Goal: Task Accomplishment & Management: Complete application form

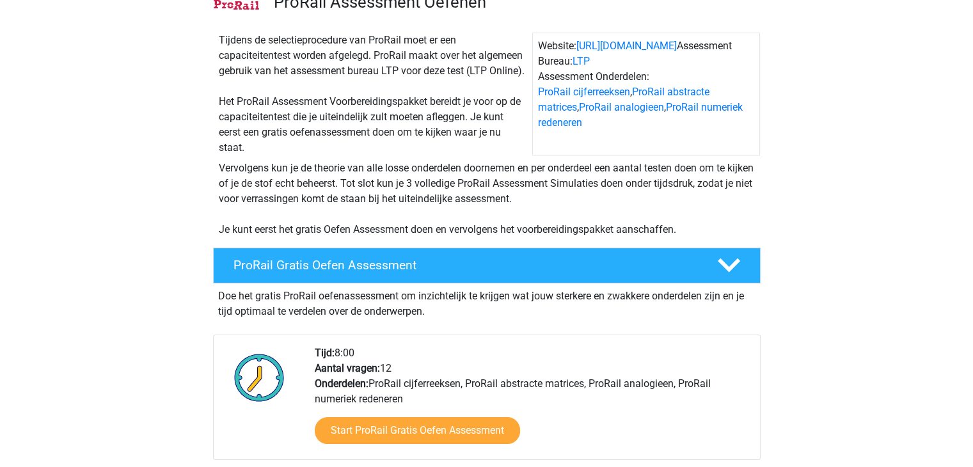
scroll to position [179, 0]
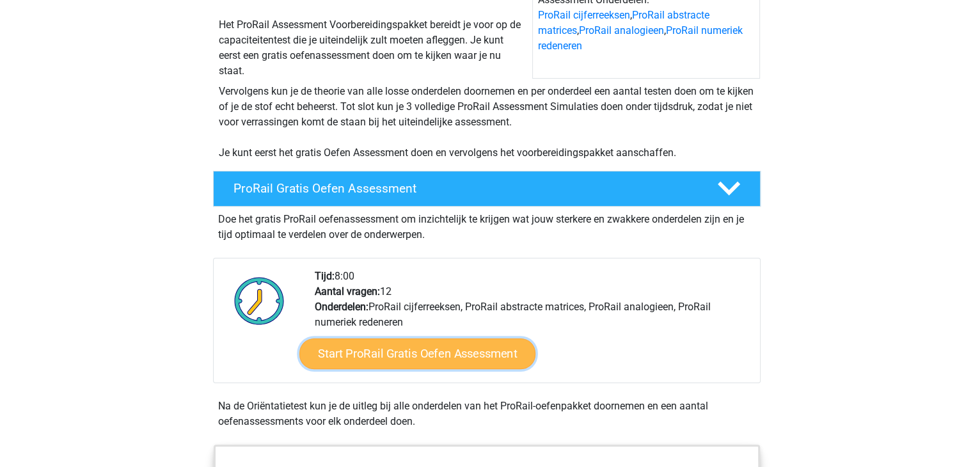
click at [427, 344] on link "Start ProRail Gratis Oefen Assessment" at bounding box center [417, 353] width 236 height 31
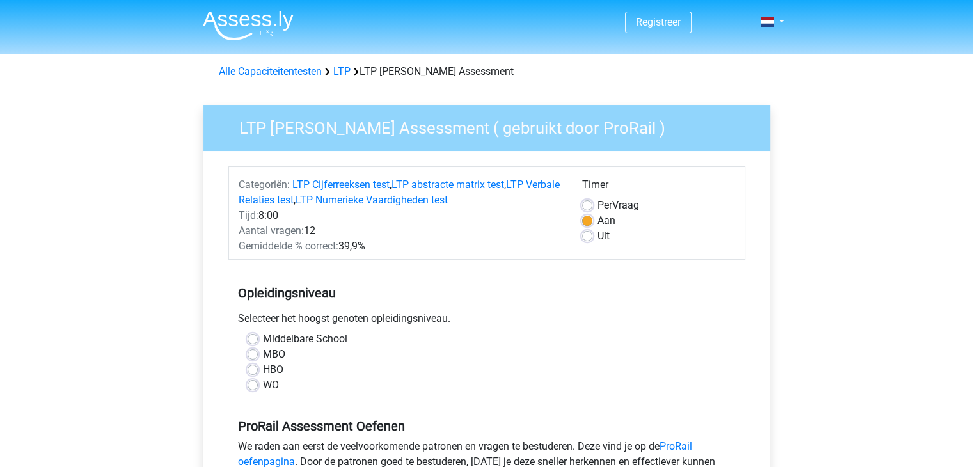
click at [263, 353] on label "MBO" at bounding box center [274, 354] width 22 height 15
click at [256, 353] on input "MBO" at bounding box center [252, 353] width 10 height 13
radio input "true"
click at [356, 402] on div "Middelbare School MBO HBO WO" at bounding box center [486, 367] width 517 height 72
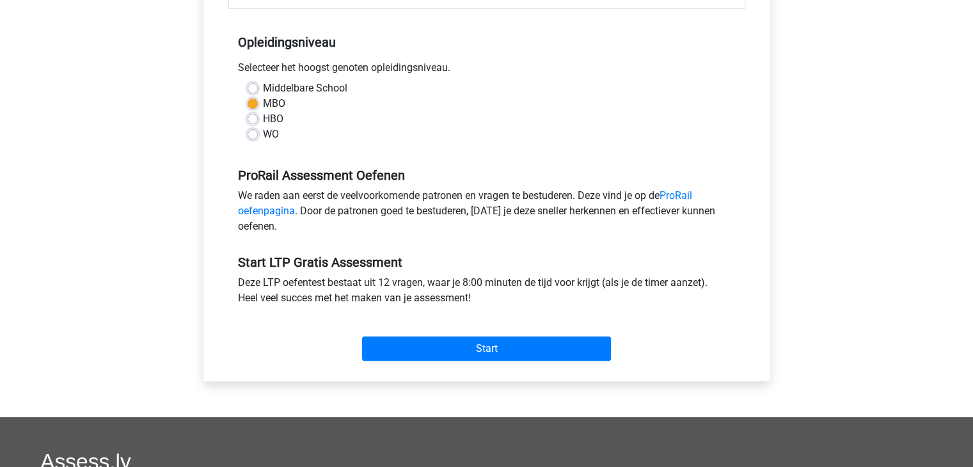
scroll to position [256, 0]
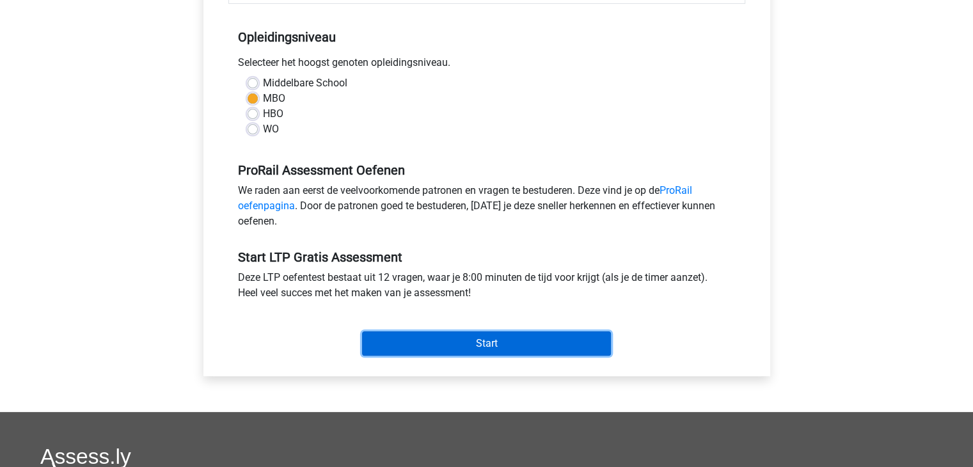
click at [440, 335] on input "Start" at bounding box center [486, 343] width 249 height 24
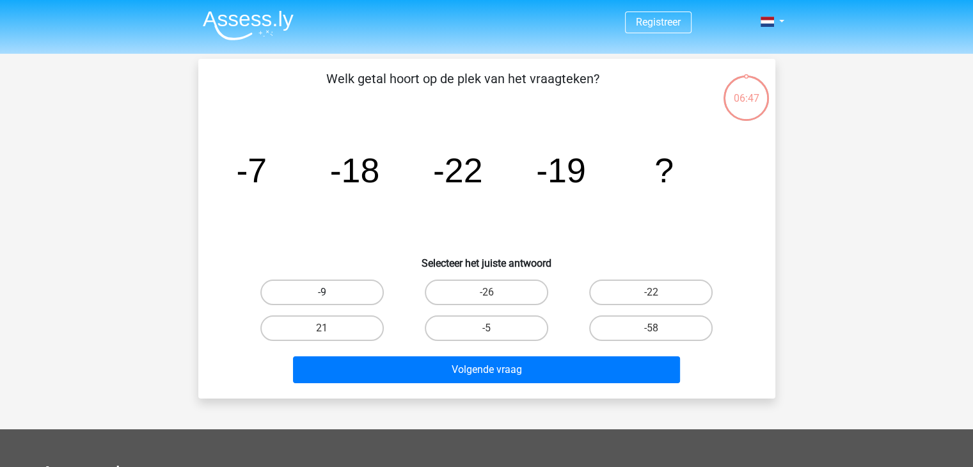
click at [340, 302] on label "-9" at bounding box center [321, 292] width 123 height 26
click at [330, 301] on input "-9" at bounding box center [326, 296] width 8 height 8
radio input "true"
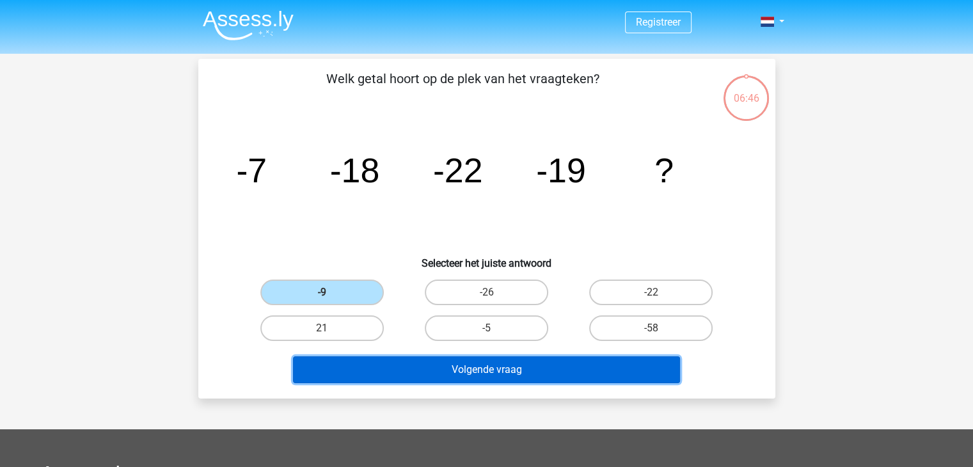
click at [402, 366] on button "Volgende vraag" at bounding box center [486, 369] width 387 height 27
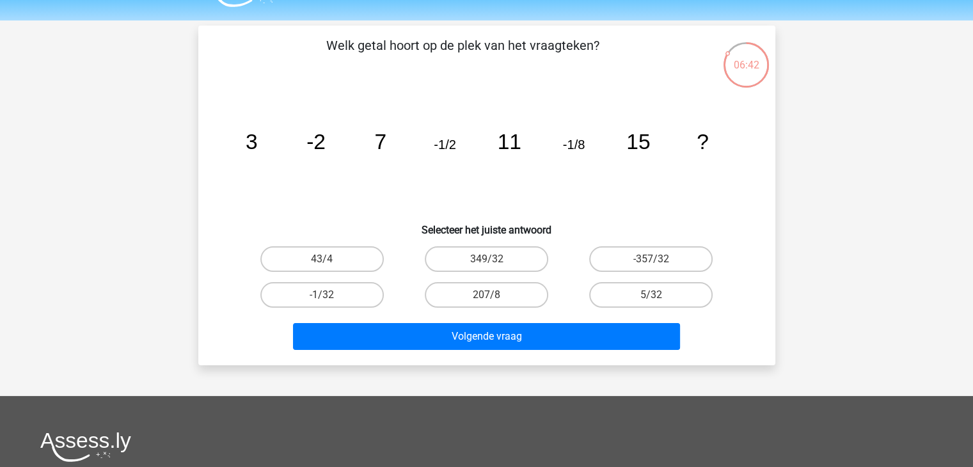
scroll to position [8, 0]
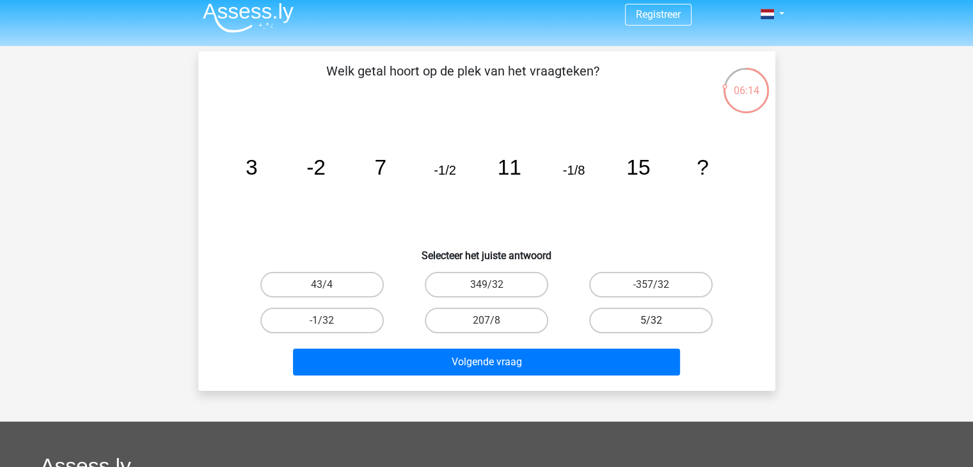
click at [634, 316] on label "5/32" at bounding box center [650, 321] width 123 height 26
click at [651, 320] on input "5/32" at bounding box center [655, 324] width 8 height 8
radio input "true"
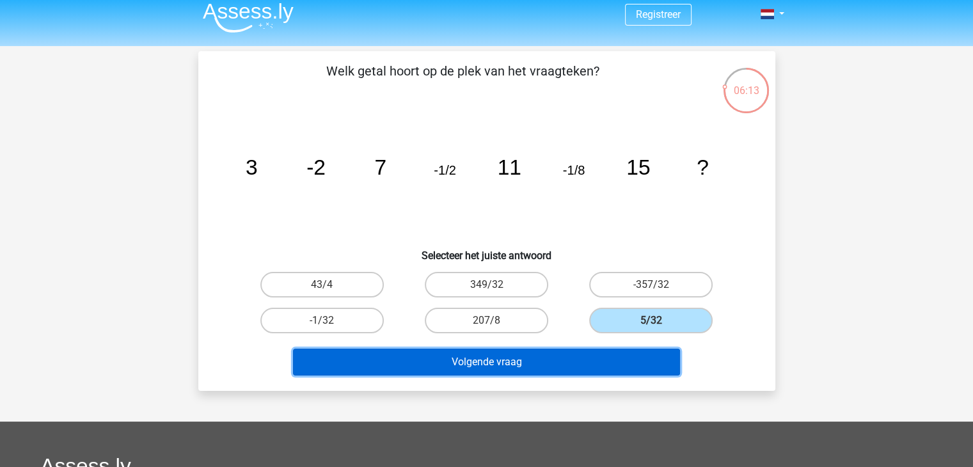
click at [592, 356] on button "Volgende vraag" at bounding box center [486, 362] width 387 height 27
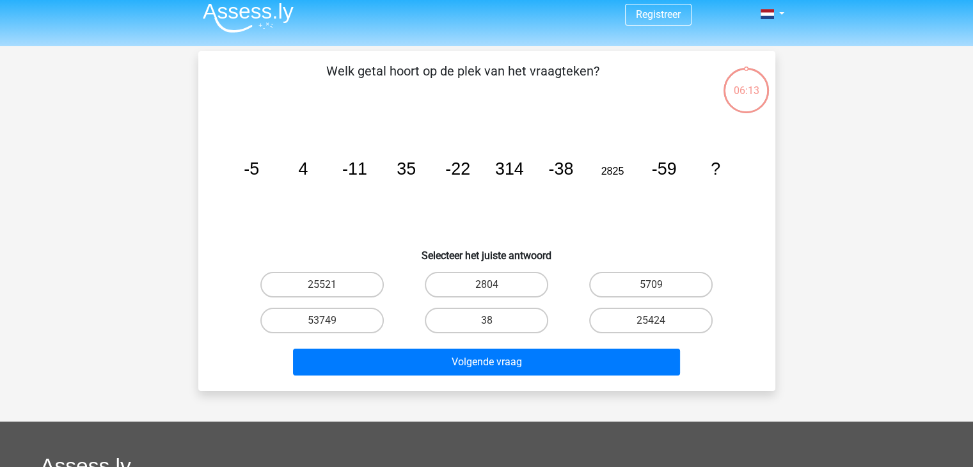
scroll to position [59, 0]
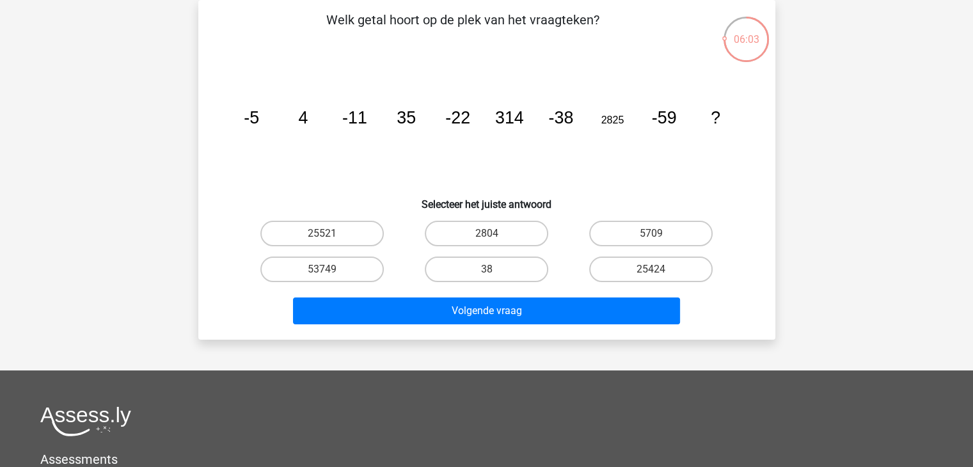
click at [969, 27] on div "Registreer" at bounding box center [486, 324] width 973 height 767
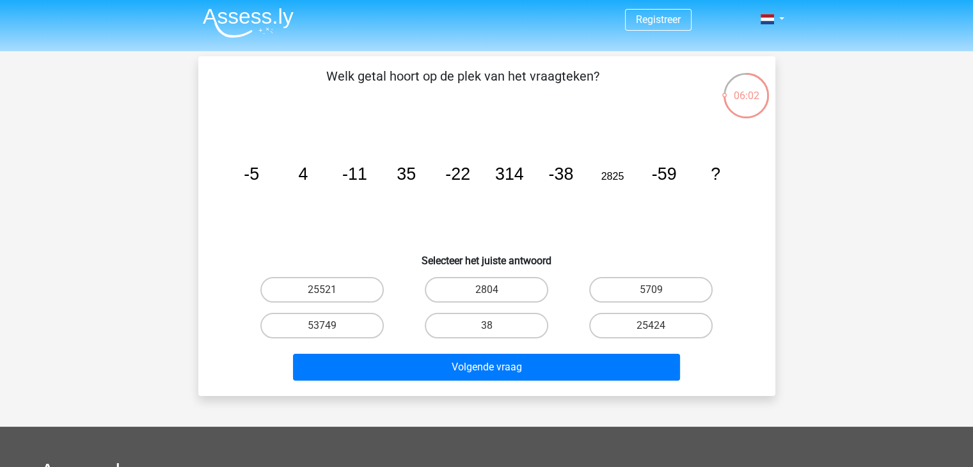
scroll to position [0, 0]
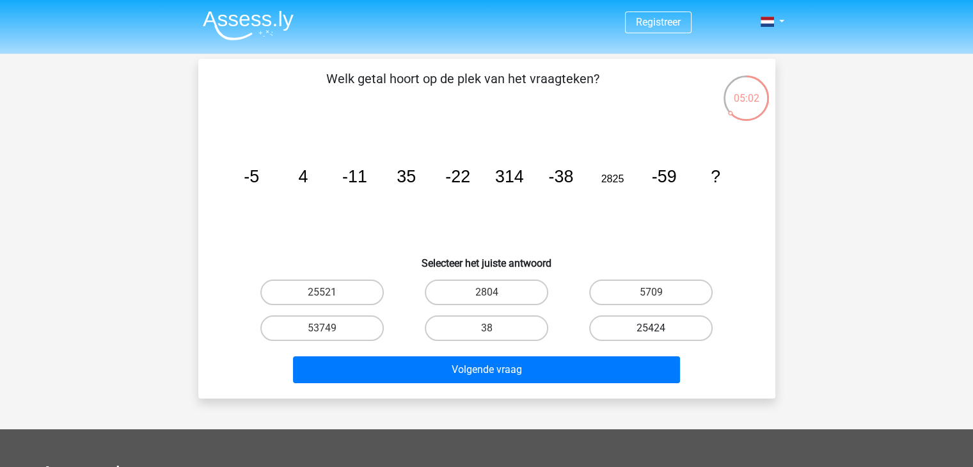
click at [622, 325] on label "25424" at bounding box center [650, 328] width 123 height 26
click at [651, 328] on input "25424" at bounding box center [655, 332] width 8 height 8
radio input "true"
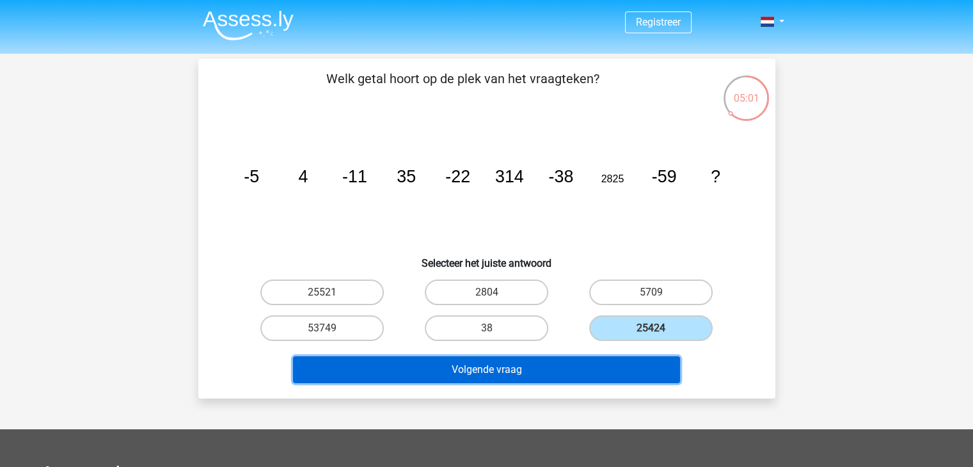
click at [586, 372] on button "Volgende vraag" at bounding box center [486, 369] width 387 height 27
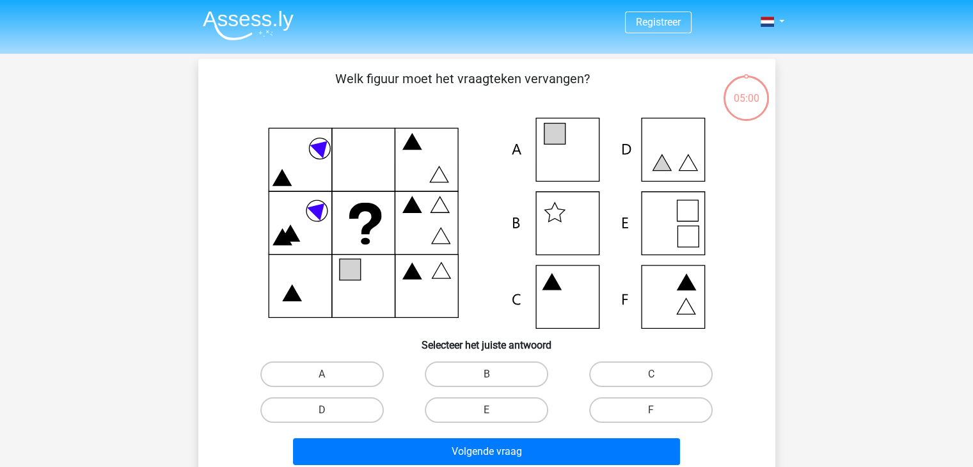
scroll to position [59, 0]
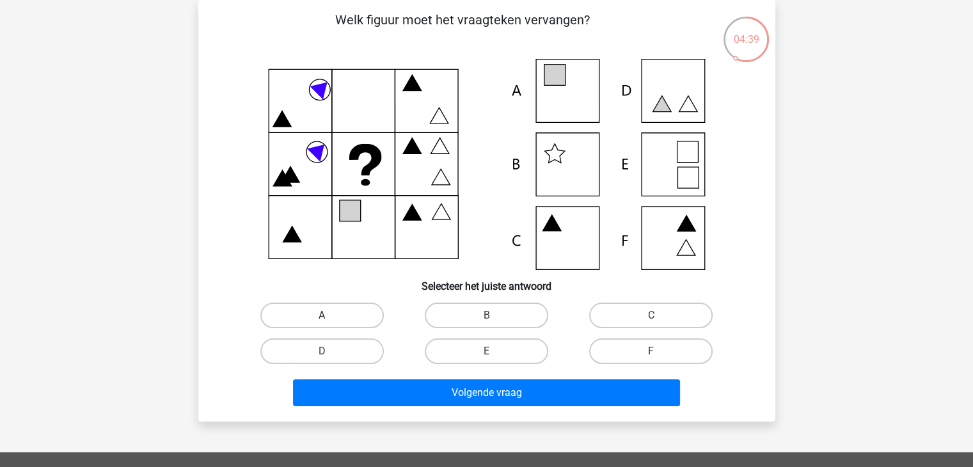
click at [359, 311] on label "A" at bounding box center [321, 315] width 123 height 26
click at [330, 315] on input "A" at bounding box center [326, 319] width 8 height 8
radio input "true"
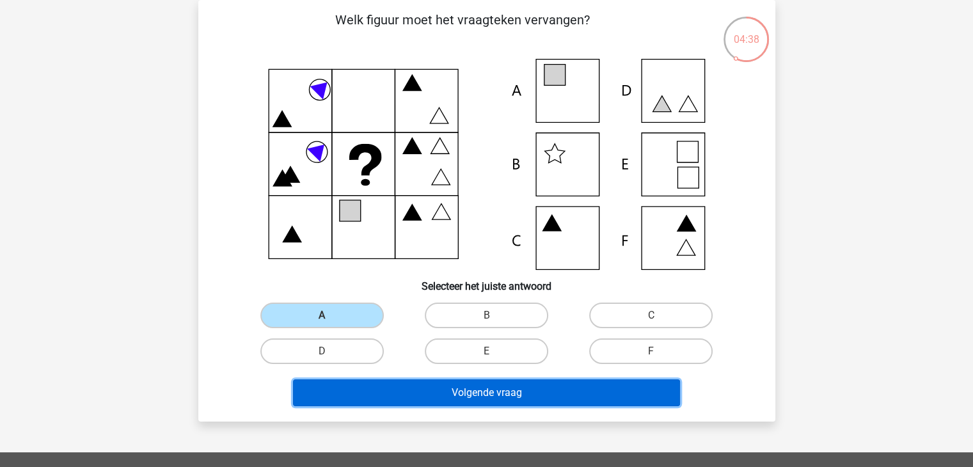
click at [438, 390] on button "Volgende vraag" at bounding box center [486, 392] width 387 height 27
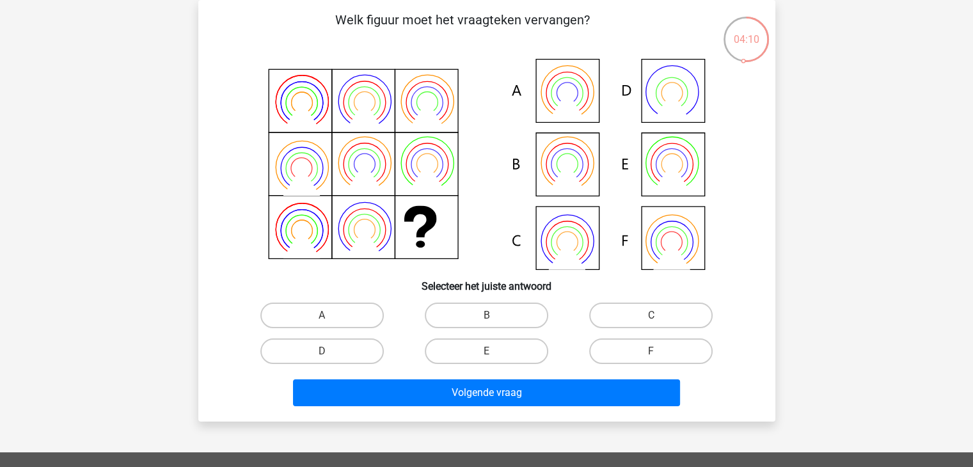
click at [575, 157] on icon at bounding box center [486, 164] width 515 height 211
click at [489, 325] on label "B" at bounding box center [486, 315] width 123 height 26
click at [489, 324] on input "B" at bounding box center [490, 319] width 8 height 8
radio input "true"
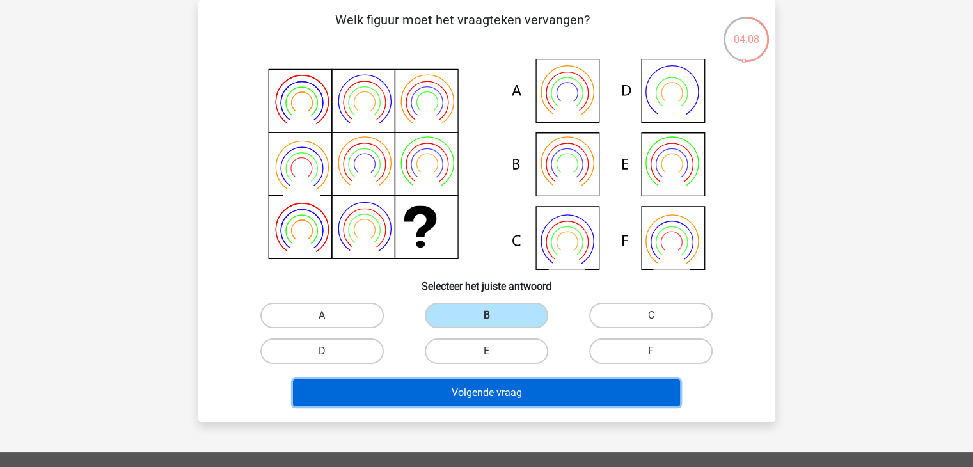
click at [520, 385] on button "Volgende vraag" at bounding box center [486, 392] width 387 height 27
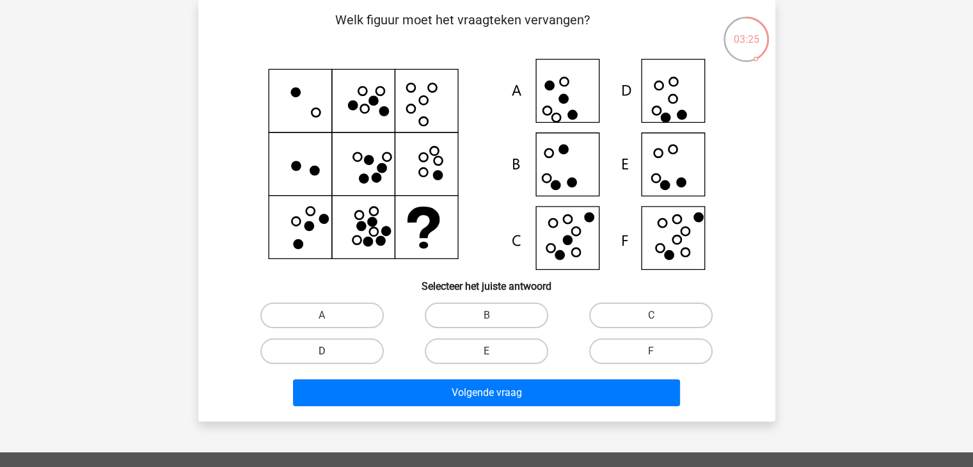
click at [358, 346] on label "D" at bounding box center [321, 351] width 123 height 26
click at [330, 351] on input "D" at bounding box center [326, 355] width 8 height 8
radio input "true"
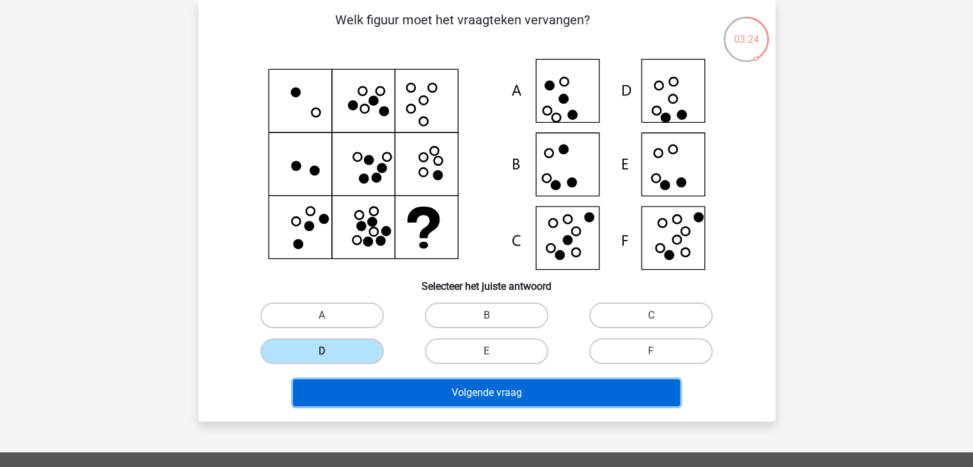
click at [450, 388] on button "Volgende vraag" at bounding box center [486, 392] width 387 height 27
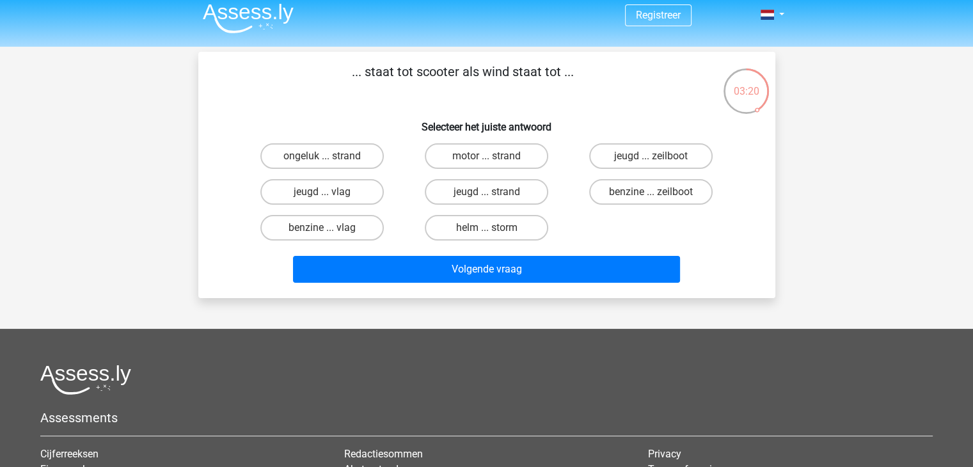
scroll to position [0, 0]
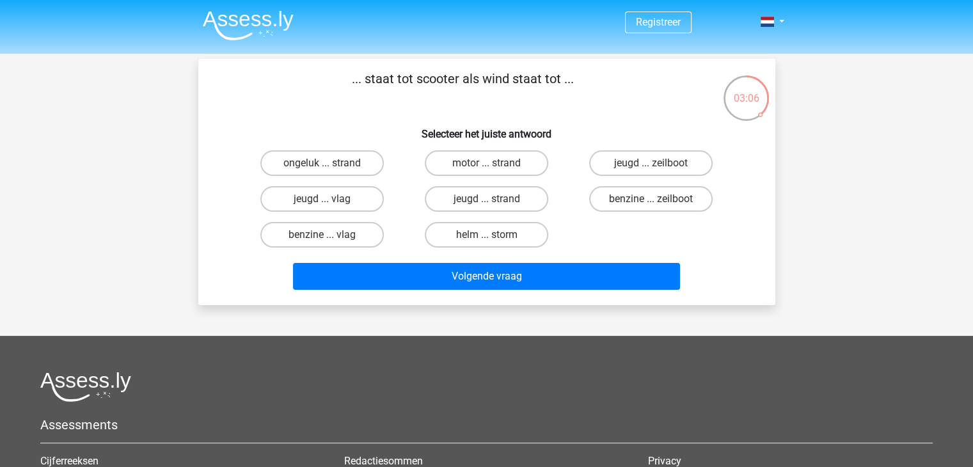
click at [737, 106] on div "03:06" at bounding box center [746, 90] width 48 height 32
click at [488, 231] on label "helm ... storm" at bounding box center [486, 235] width 123 height 26
click at [488, 235] on input "helm ... storm" at bounding box center [490, 239] width 8 height 8
radio input "true"
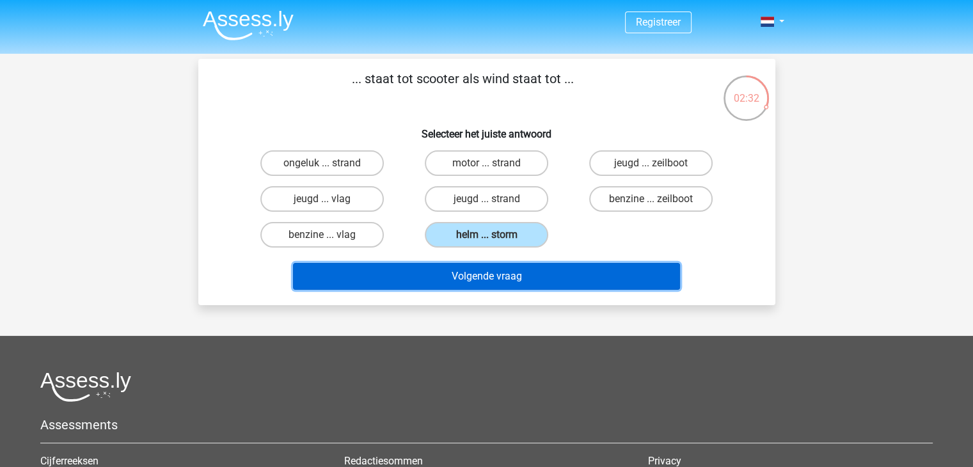
click at [514, 285] on button "Volgende vraag" at bounding box center [486, 276] width 387 height 27
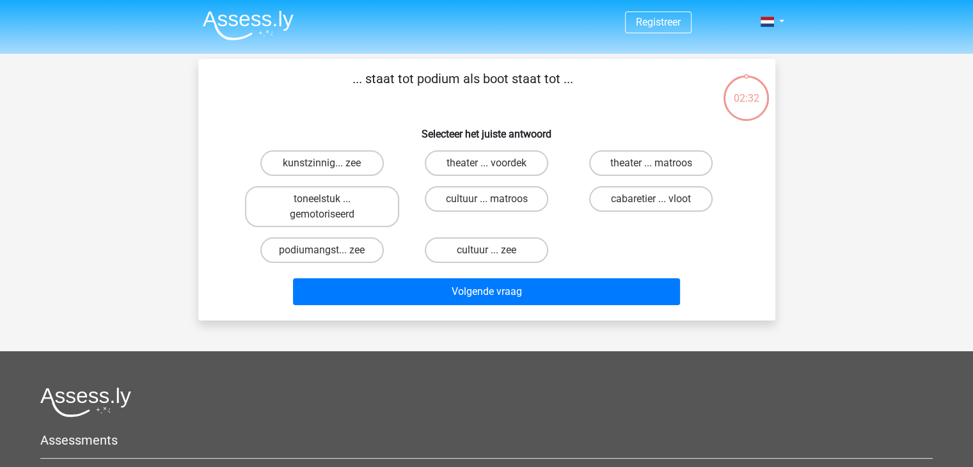
scroll to position [59, 0]
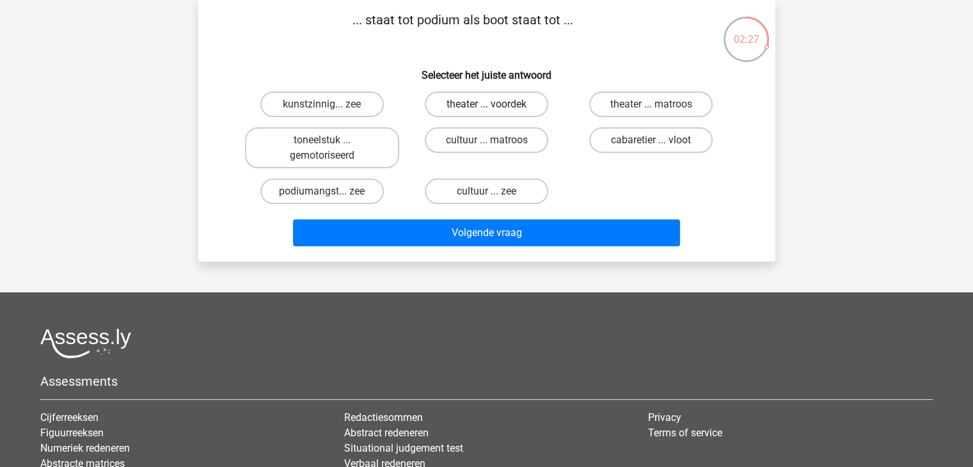
click at [518, 102] on label "theater ... voordek" at bounding box center [486, 104] width 123 height 26
click at [494, 104] on input "theater ... voordek" at bounding box center [490, 108] width 8 height 8
radio input "true"
click at [626, 106] on label "theater ... matroos" at bounding box center [650, 104] width 123 height 26
click at [651, 106] on input "theater ... matroos" at bounding box center [655, 108] width 8 height 8
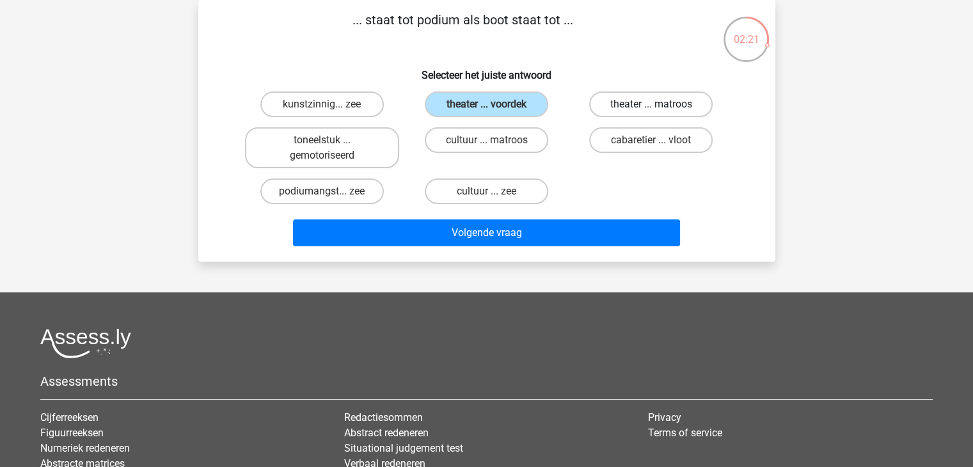
radio input "true"
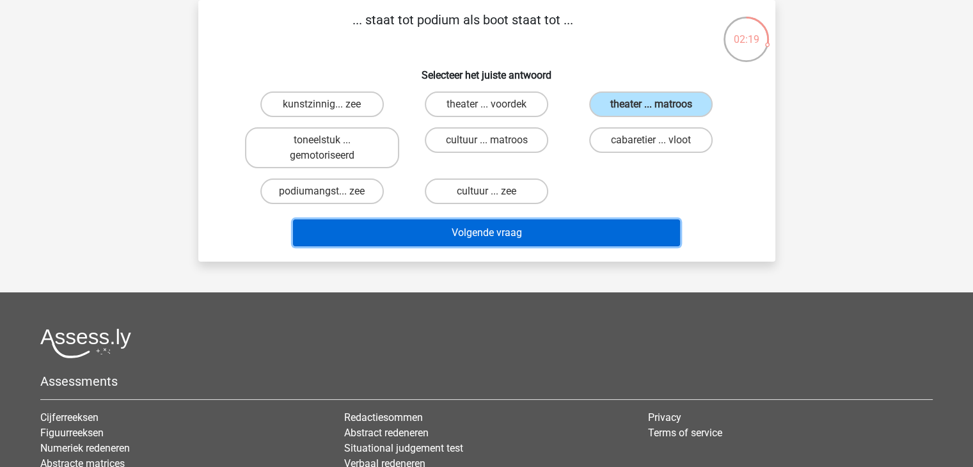
click at [528, 226] on button "Volgende vraag" at bounding box center [486, 232] width 387 height 27
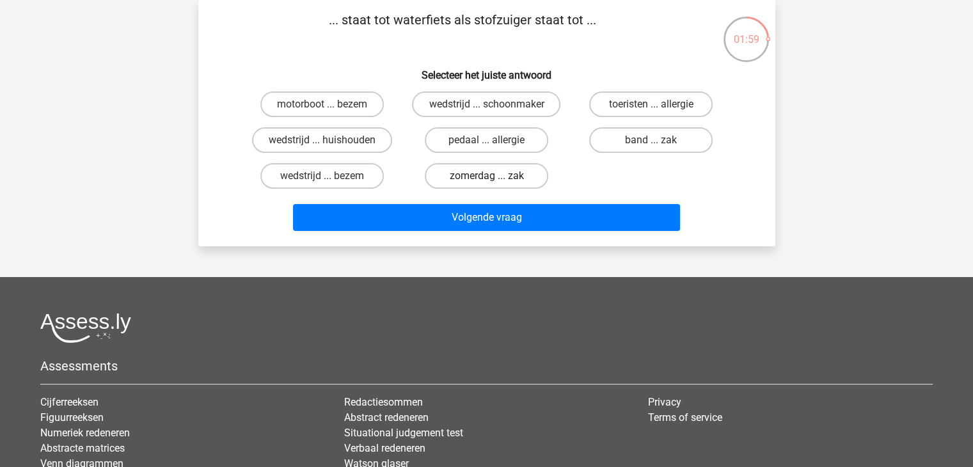
click at [464, 173] on label "zomerdag ... zak" at bounding box center [486, 176] width 123 height 26
click at [486, 176] on input "zomerdag ... zak" at bounding box center [490, 180] width 8 height 8
radio input "true"
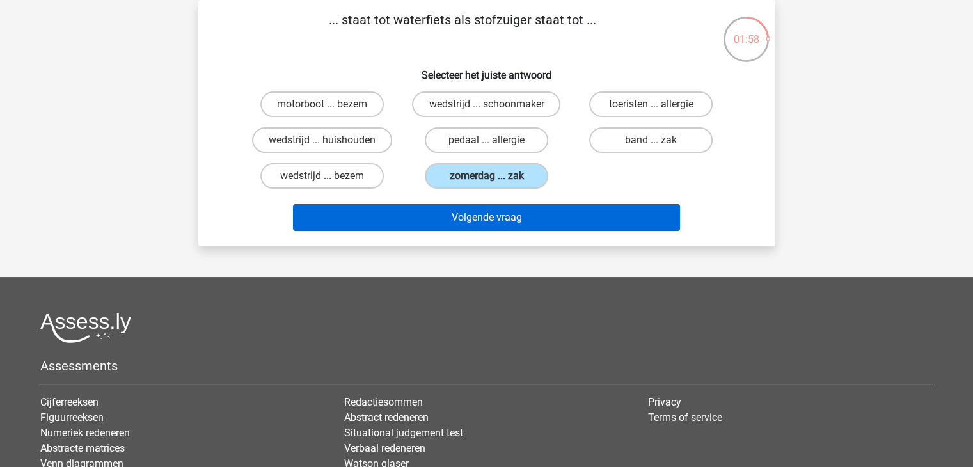
drag, startPoint x: 496, startPoint y: 200, endPoint x: 501, endPoint y: 214, distance: 14.2
click at [501, 214] on div "Volgende vraag" at bounding box center [487, 215] width 536 height 42
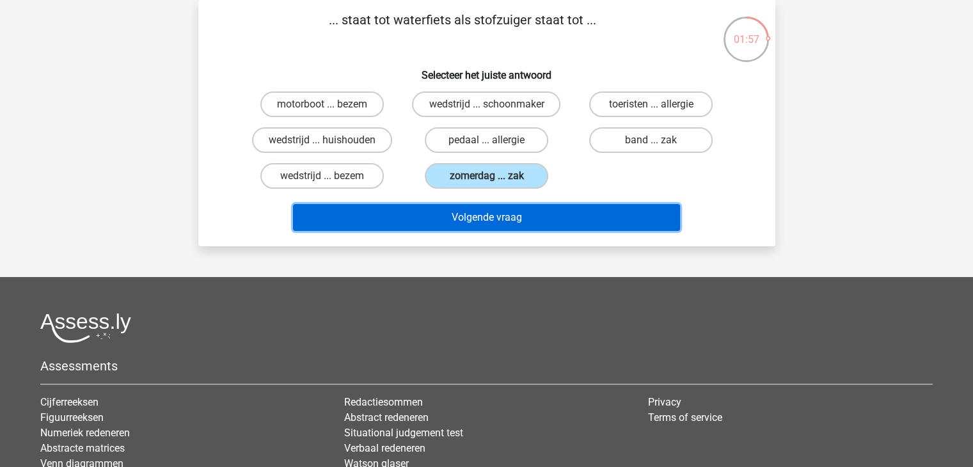
click at [501, 214] on button "Volgende vraag" at bounding box center [486, 217] width 387 height 27
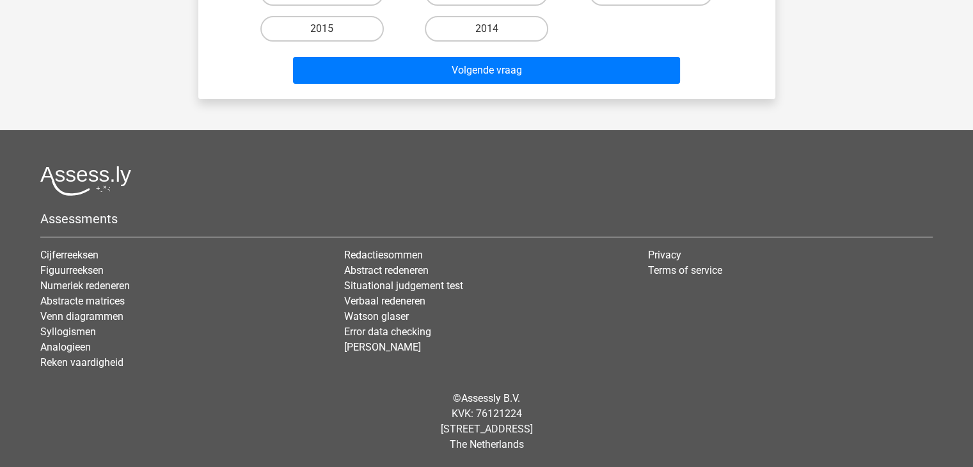
scroll to position [0, 0]
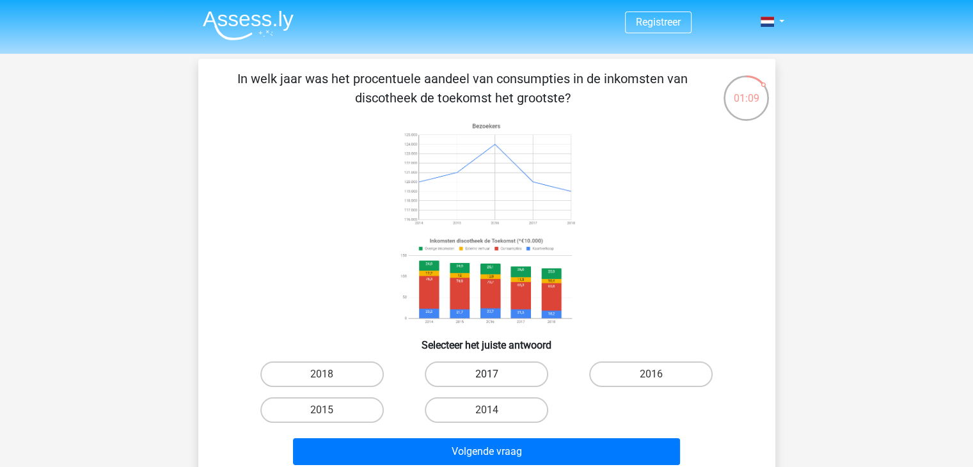
click at [485, 375] on label "2017" at bounding box center [486, 374] width 123 height 26
click at [486, 375] on input "2017" at bounding box center [490, 378] width 8 height 8
radio input "true"
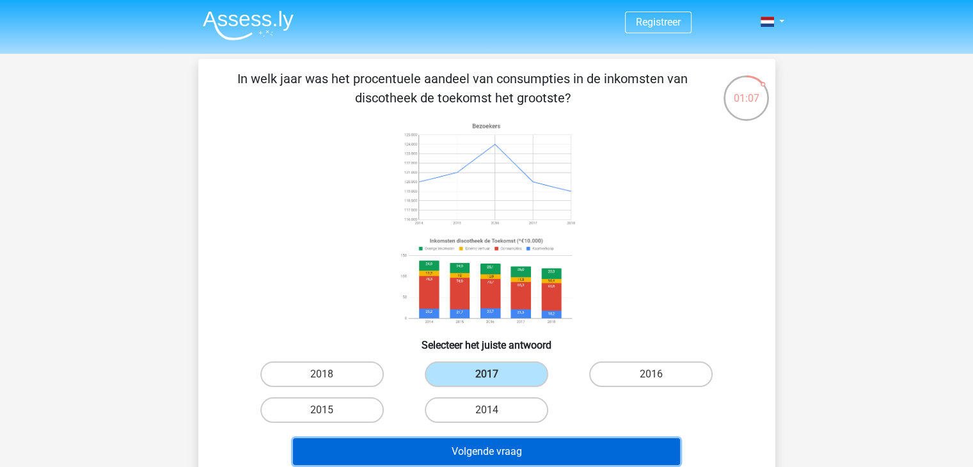
click at [493, 453] on button "Volgende vraag" at bounding box center [486, 451] width 387 height 27
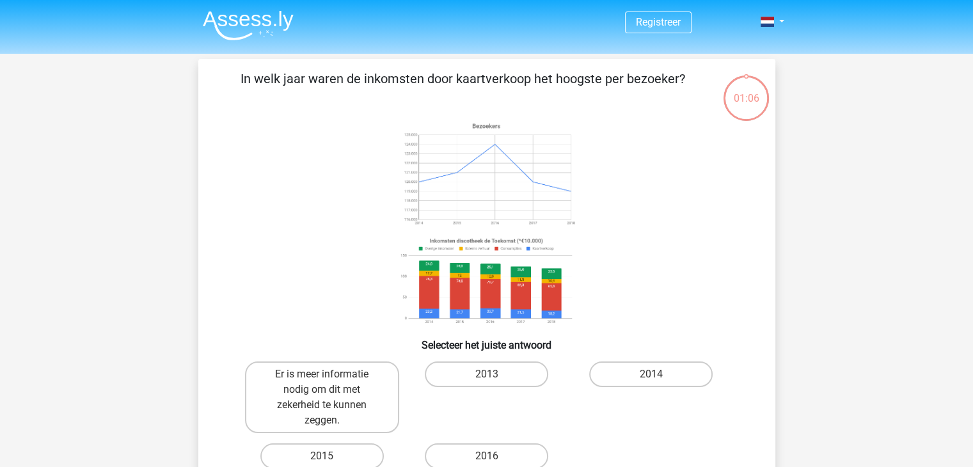
scroll to position [59, 0]
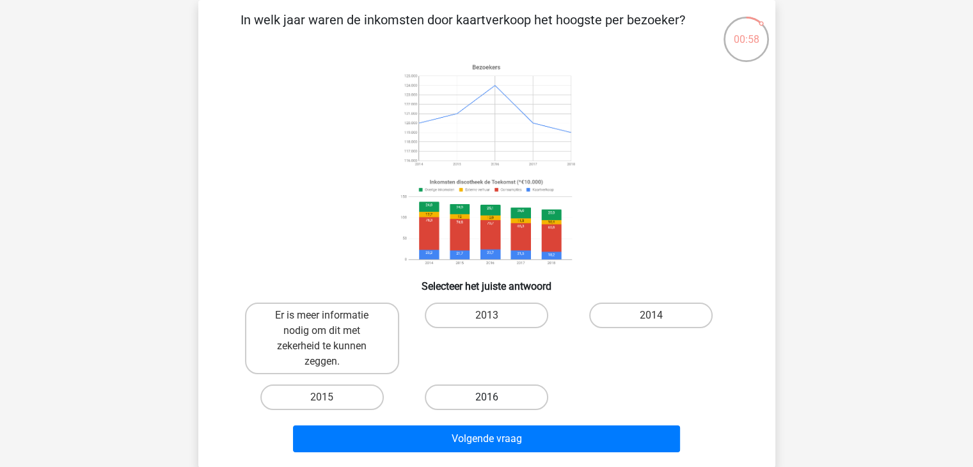
click at [496, 393] on label "2016" at bounding box center [486, 397] width 123 height 26
click at [494, 397] on input "2016" at bounding box center [490, 401] width 8 height 8
radio input "true"
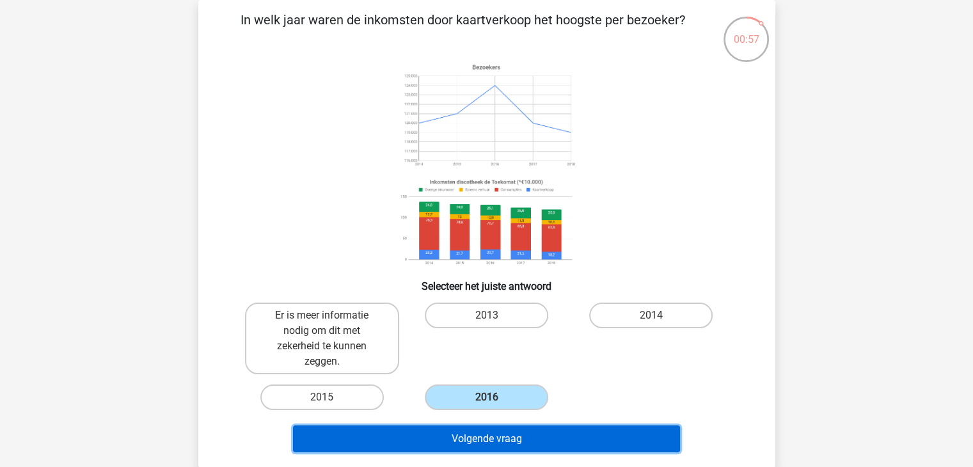
click at [549, 435] on button "Volgende vraag" at bounding box center [486, 438] width 387 height 27
click at [549, 435] on button "Resultaten" at bounding box center [486, 438] width 387 height 27
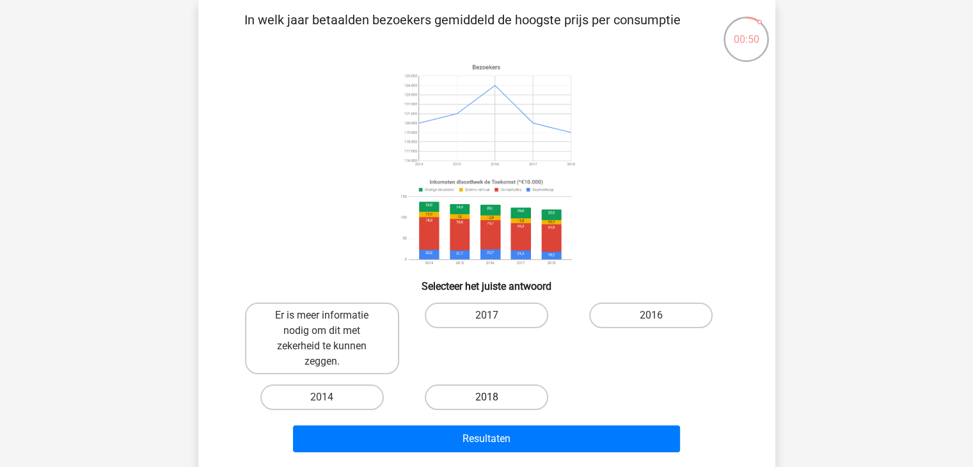
click at [449, 393] on label "2018" at bounding box center [486, 397] width 123 height 26
click at [486, 397] on input "2018" at bounding box center [490, 401] width 8 height 8
radio input "true"
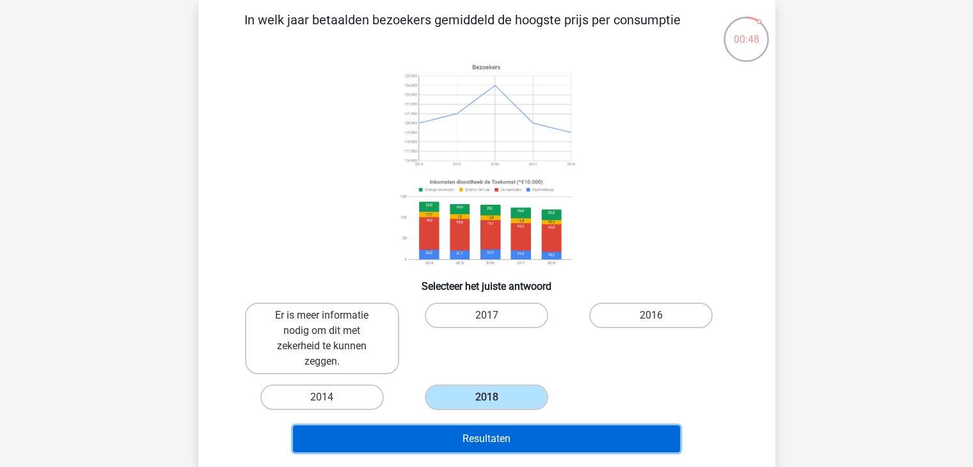
click at [519, 437] on button "Resultaten" at bounding box center [486, 438] width 387 height 27
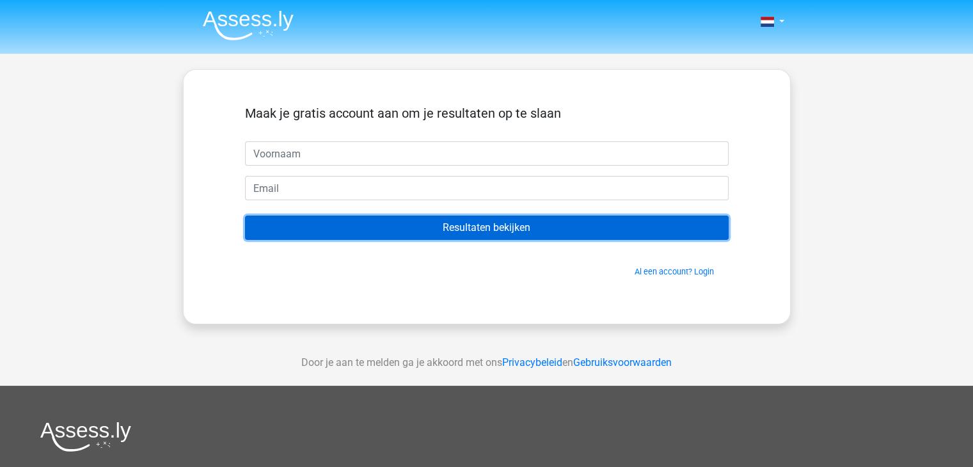
click at [422, 223] on input "Resultaten bekijken" at bounding box center [486, 227] width 483 height 24
